Goal: Transaction & Acquisition: Purchase product/service

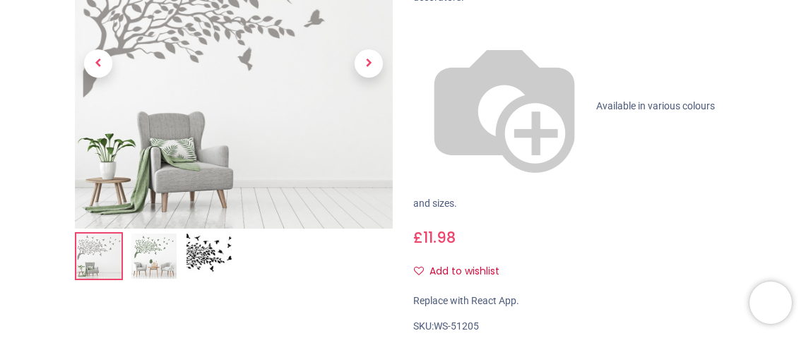
scroll to position [302, 0]
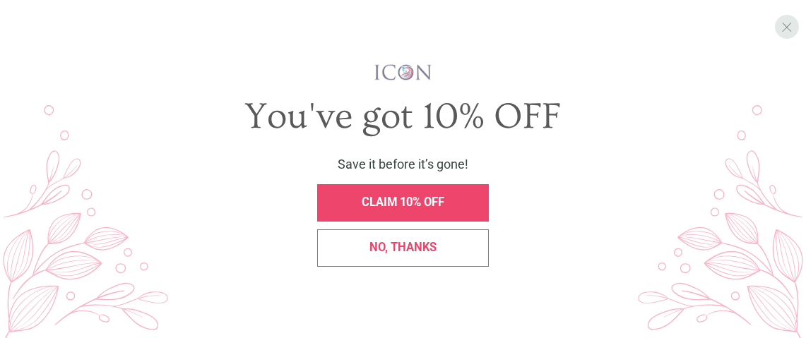
click at [787, 25] on span "X" at bounding box center [786, 27] width 11 height 16
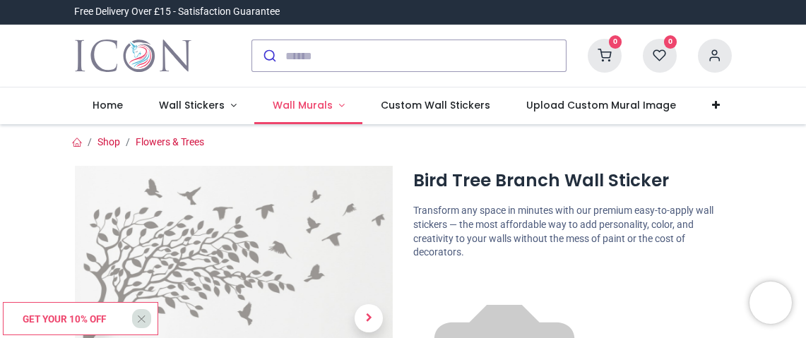
click at [306, 104] on span "Wall Murals" at bounding box center [303, 105] width 60 height 14
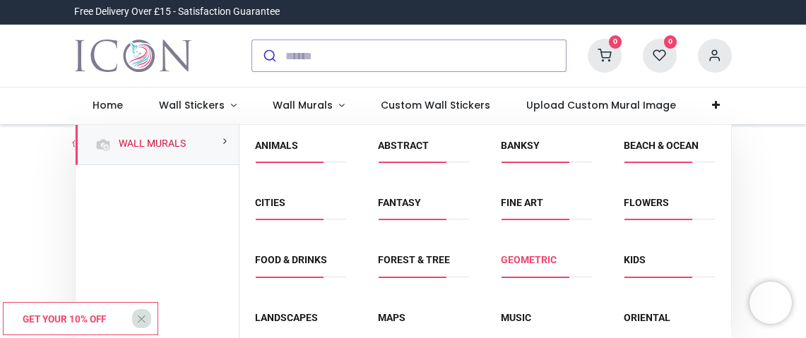
click at [524, 264] on link "Geometric" at bounding box center [529, 259] width 56 height 11
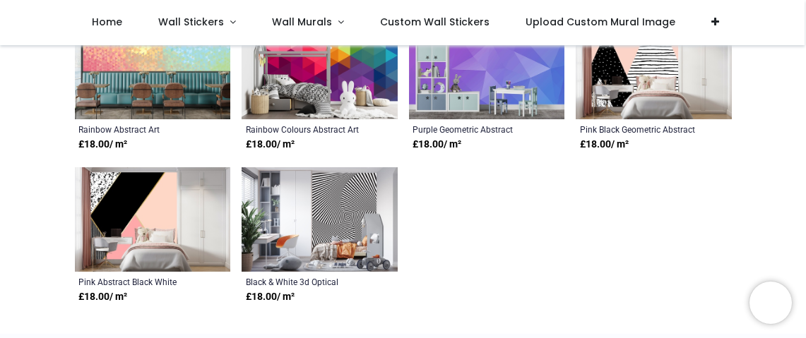
scroll to position [310, 0]
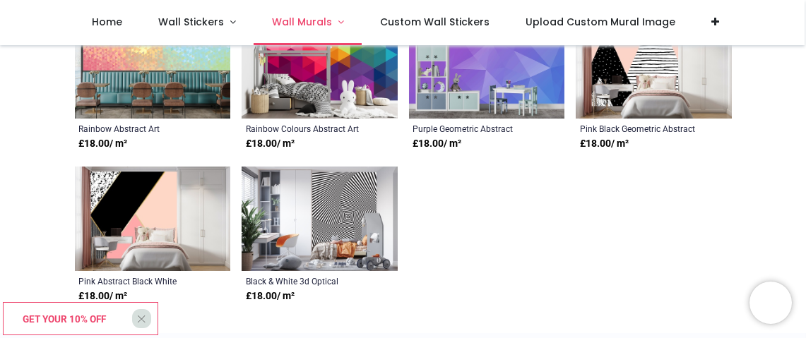
click at [308, 17] on span "Wall Murals" at bounding box center [302, 22] width 60 height 14
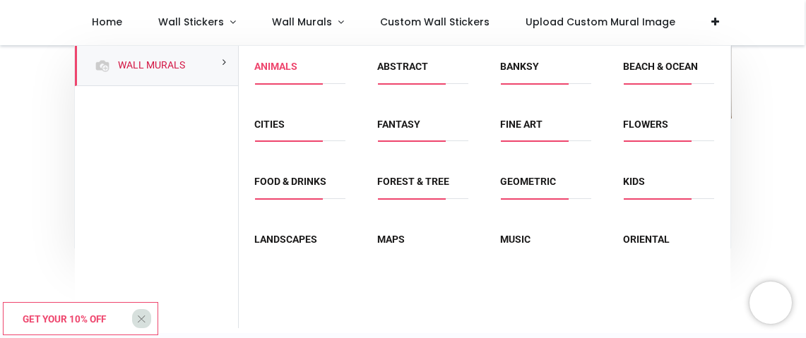
click at [277, 66] on link "Animals" at bounding box center [276, 66] width 43 height 11
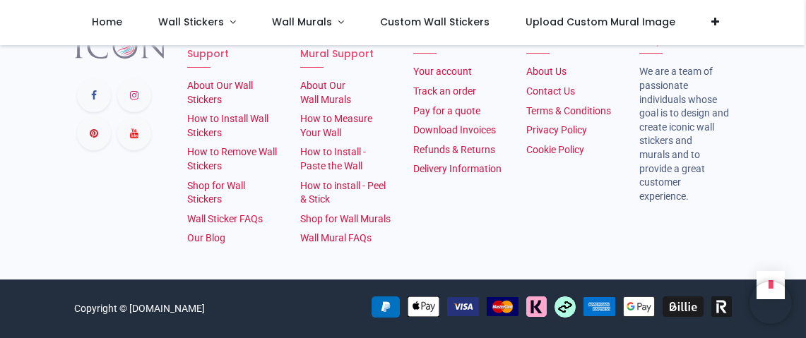
scroll to position [1942, 0]
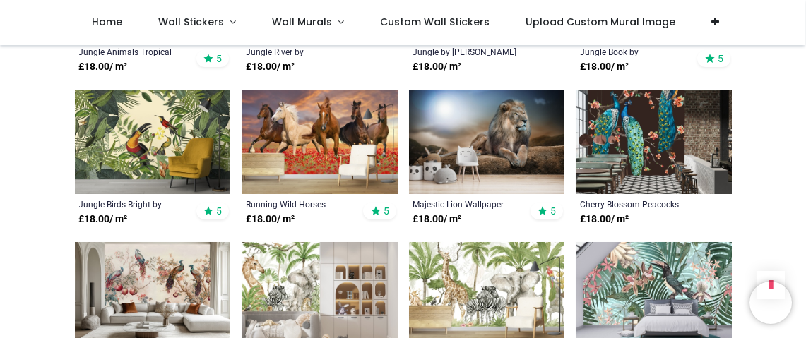
scroll to position [918, 0]
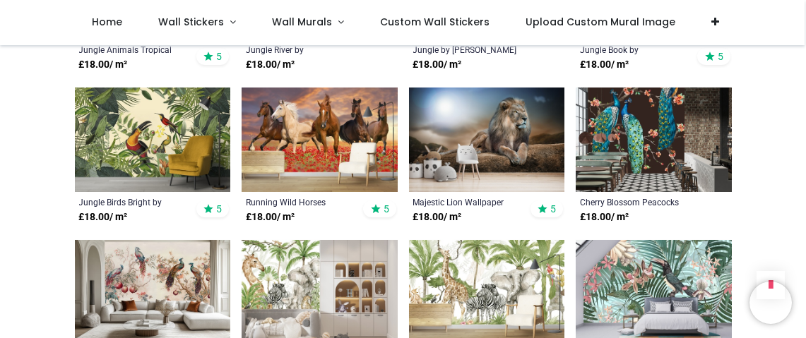
scroll to position [920, 0]
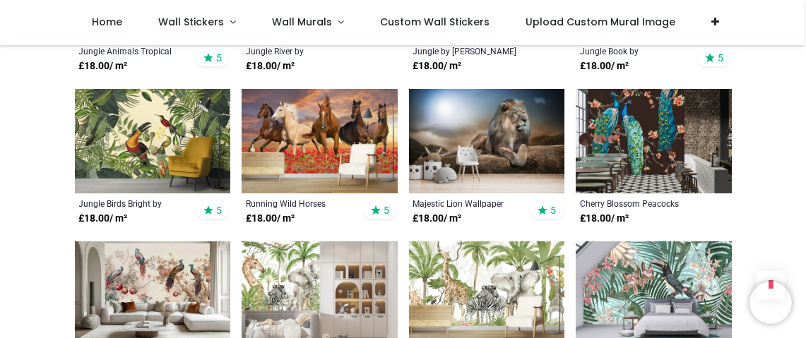
click at [482, 127] on img at bounding box center [487, 141] width 156 height 104
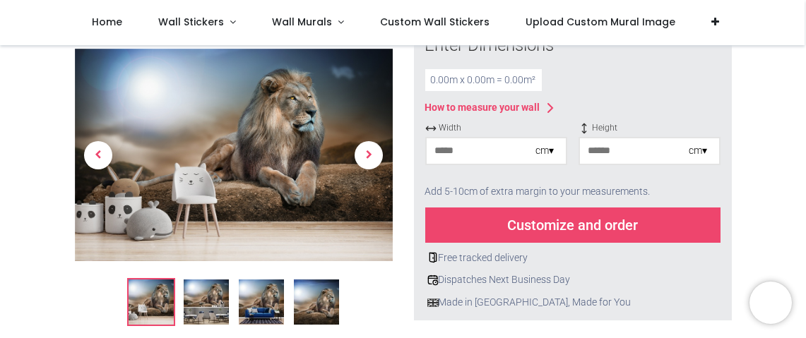
scroll to position [229, 0]
click at [368, 157] on span "Next" at bounding box center [368, 155] width 28 height 28
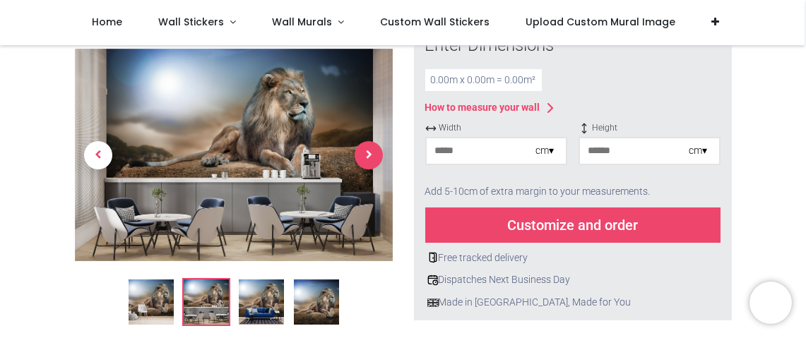
click at [368, 157] on span "Next" at bounding box center [368, 155] width 28 height 28
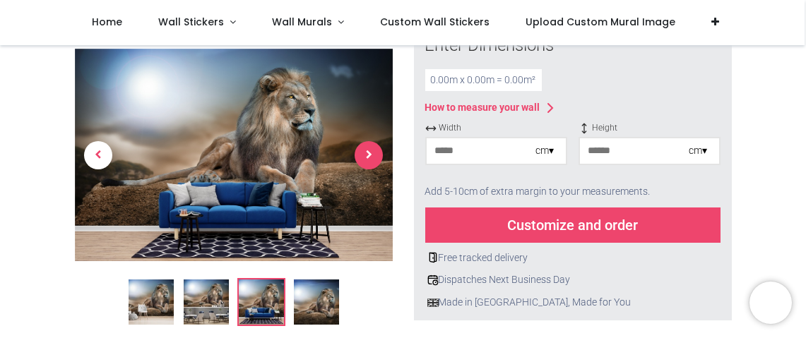
click at [368, 157] on span "Next" at bounding box center [368, 155] width 28 height 28
